Goal: Task Accomplishment & Management: Manage account settings

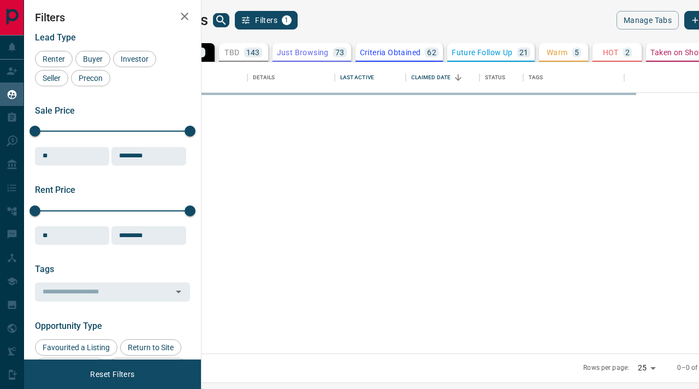
scroll to position [291, 493]
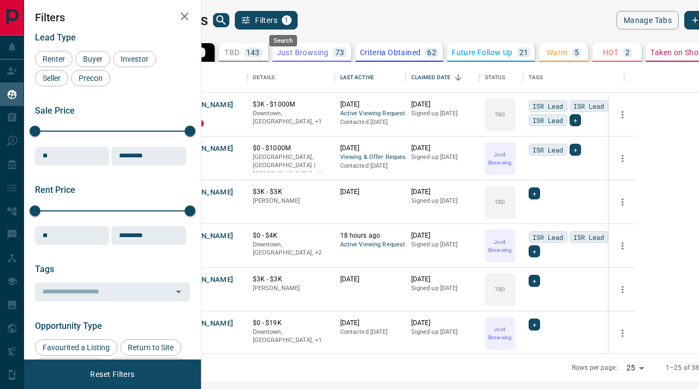
click at [228, 23] on icon "search button" at bounding box center [221, 20] width 13 height 13
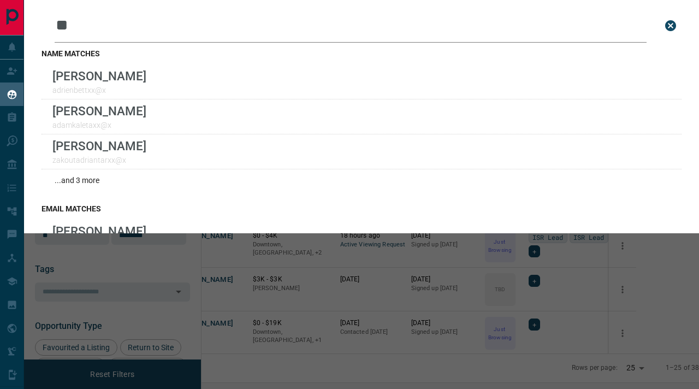
type input "*"
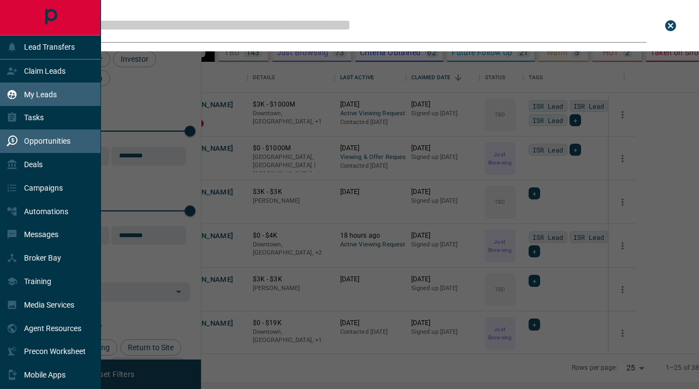
click at [34, 138] on p "Opportunities" at bounding box center [47, 141] width 46 height 9
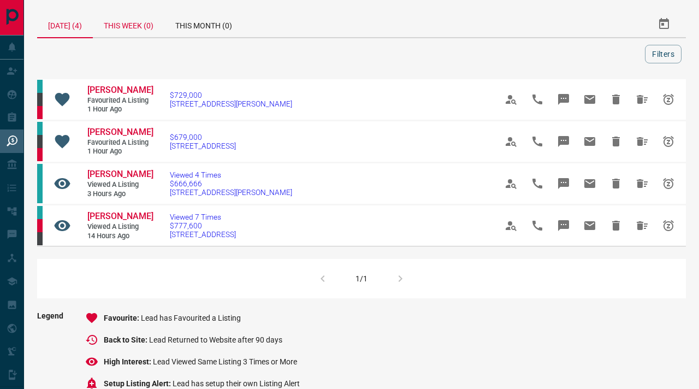
click at [141, 28] on div "This Week (0)" at bounding box center [129, 24] width 72 height 26
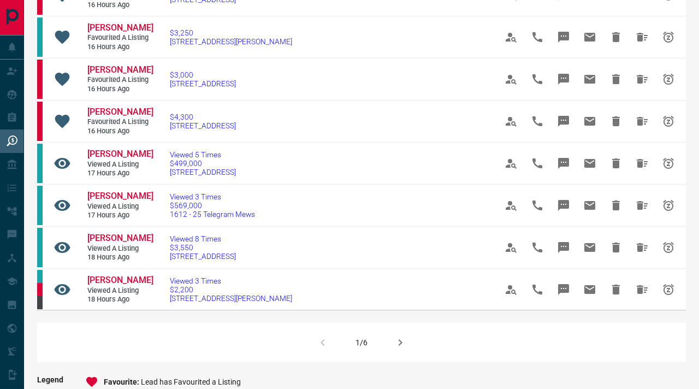
scroll to position [637, 0]
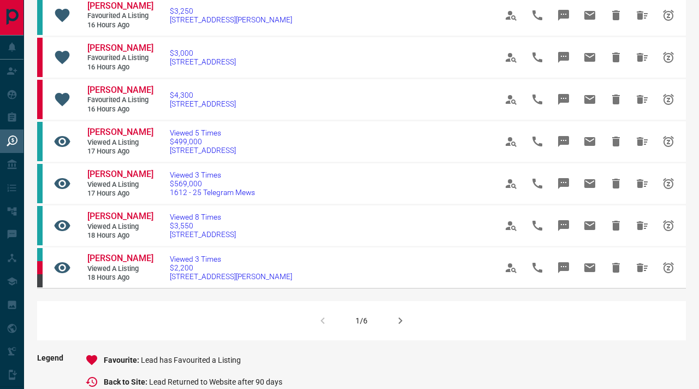
click at [397, 327] on icon "button" at bounding box center [400, 320] width 13 height 13
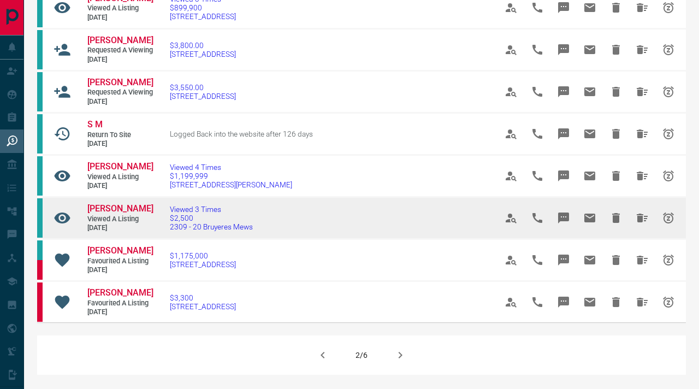
scroll to position [609, 0]
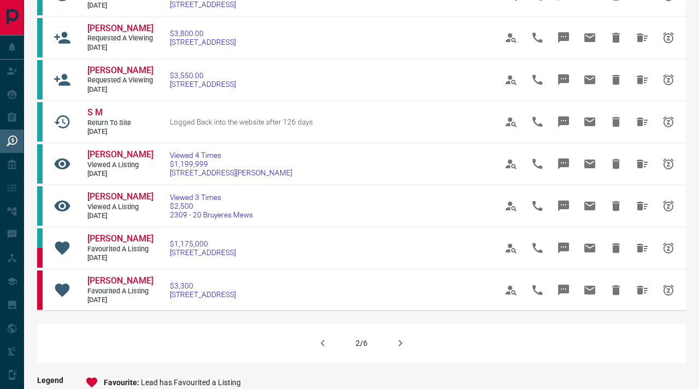
click at [401, 349] on icon "button" at bounding box center [400, 342] width 13 height 13
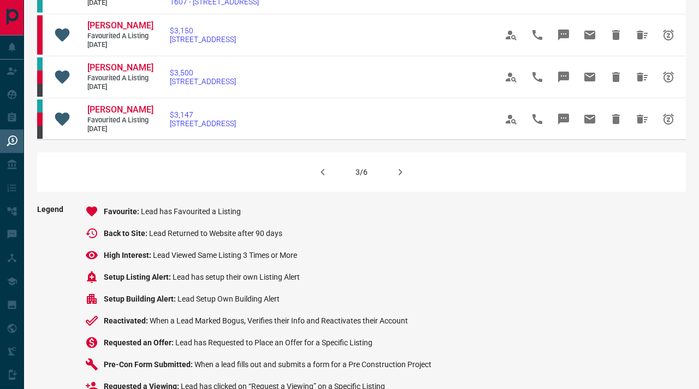
scroll to position [780, 0]
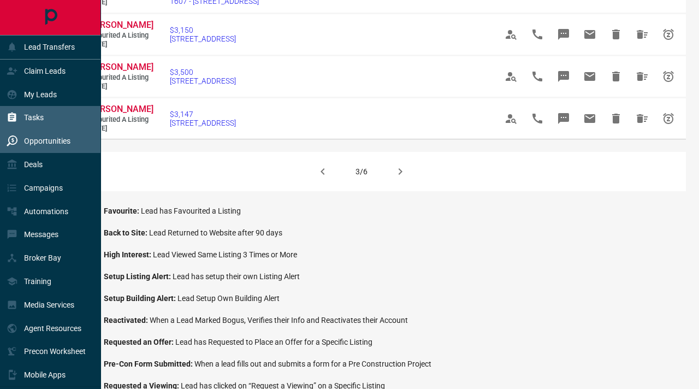
click at [13, 114] on icon at bounding box center [12, 116] width 8 height 9
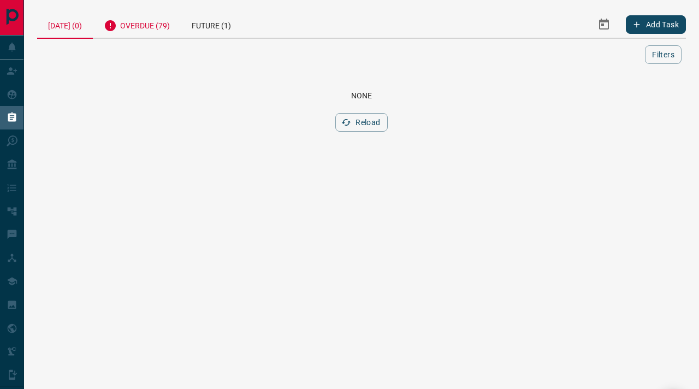
click at [127, 28] on div "Overdue (79)" at bounding box center [137, 24] width 88 height 27
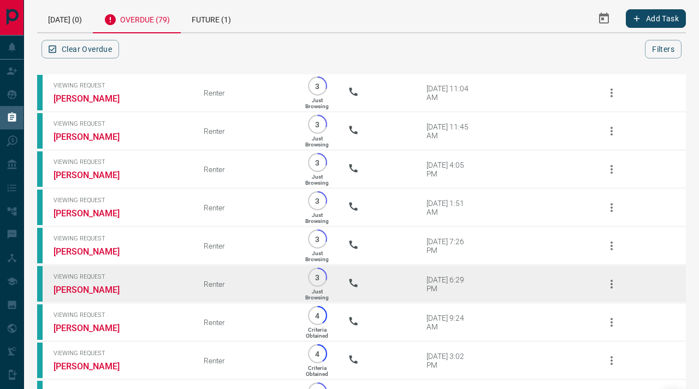
scroll to position [9, 0]
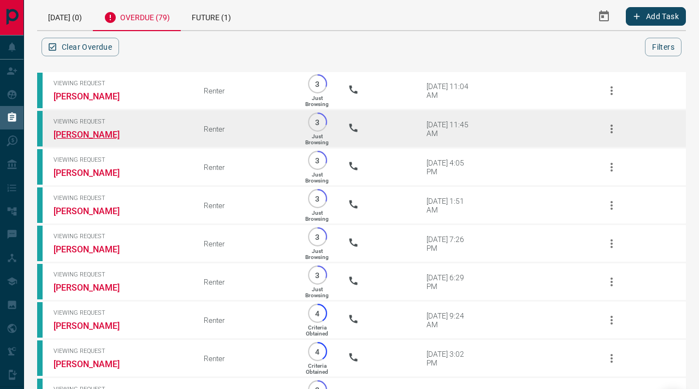
click at [87, 140] on link "[PERSON_NAME]" at bounding box center [95, 134] width 82 height 10
